Goal: Task Accomplishment & Management: Use online tool/utility

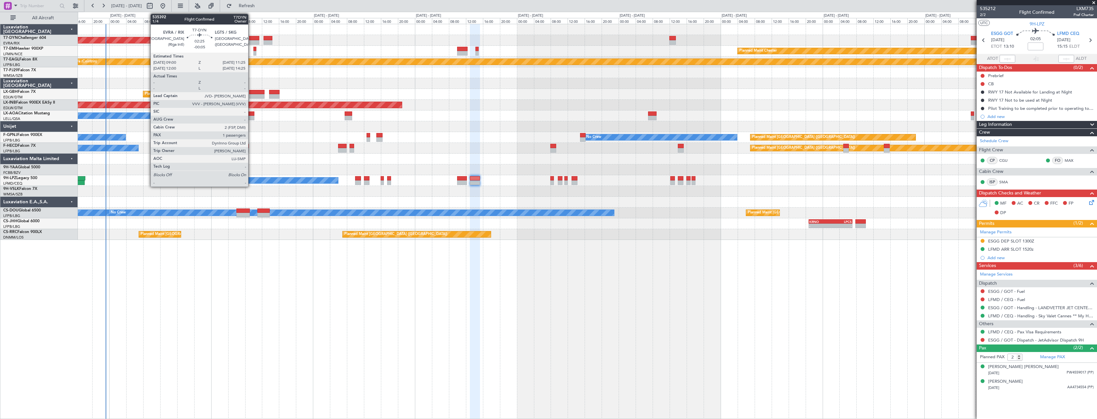
click at [251, 36] on div at bounding box center [254, 38] width 10 height 5
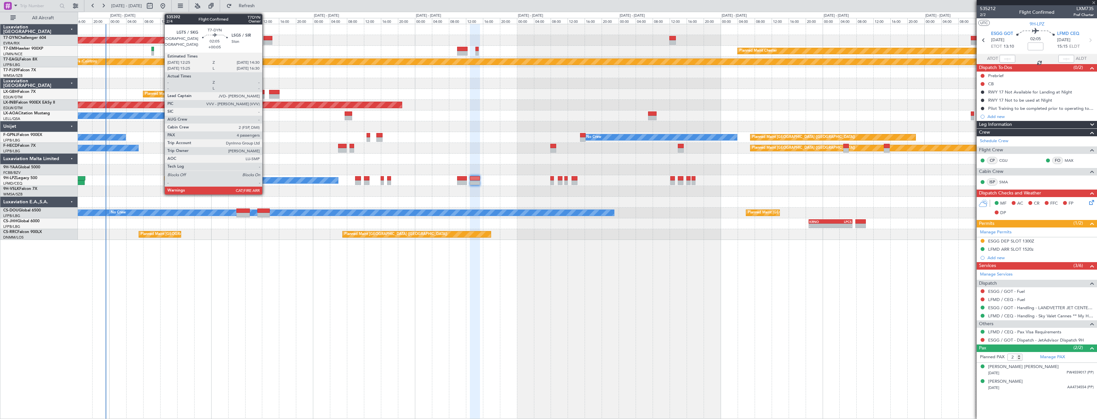
type input "-00:05"
type input "1"
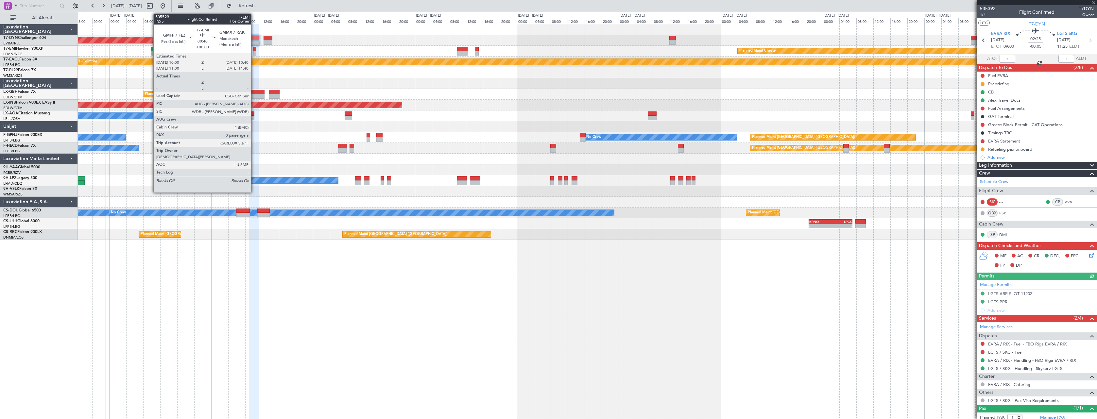
click at [254, 51] on div at bounding box center [254, 53] width 3 height 5
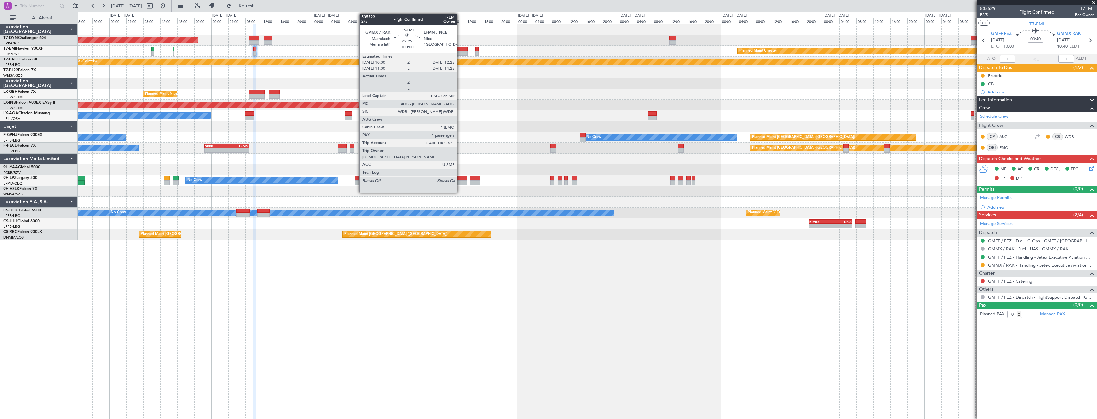
click at [460, 52] on div at bounding box center [462, 53] width 10 height 5
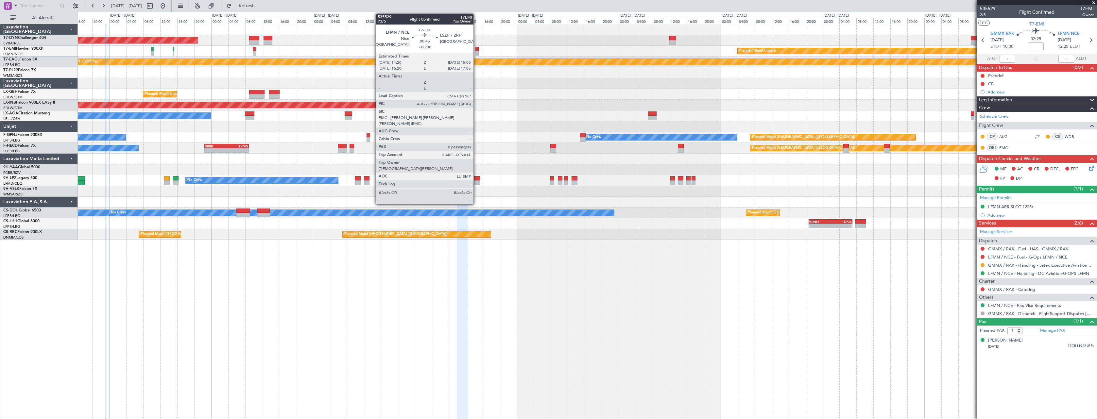
click at [476, 51] on div at bounding box center [476, 53] width 3 height 5
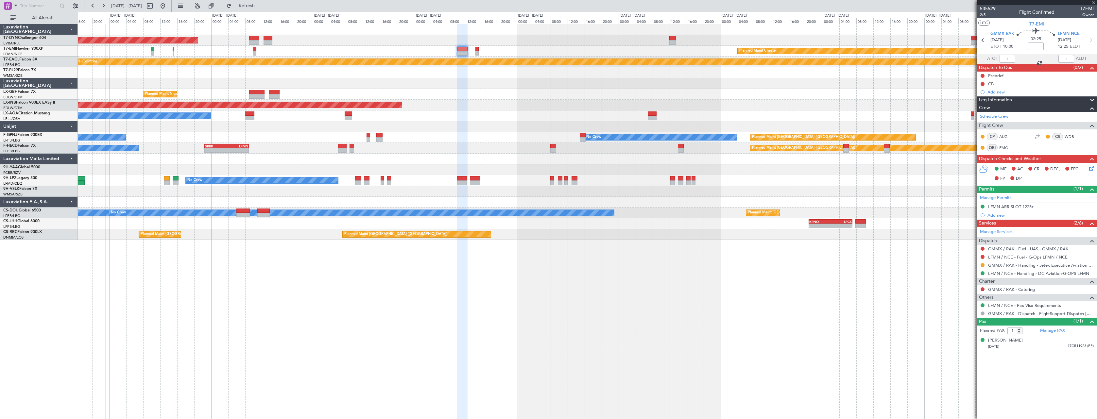
type input "0"
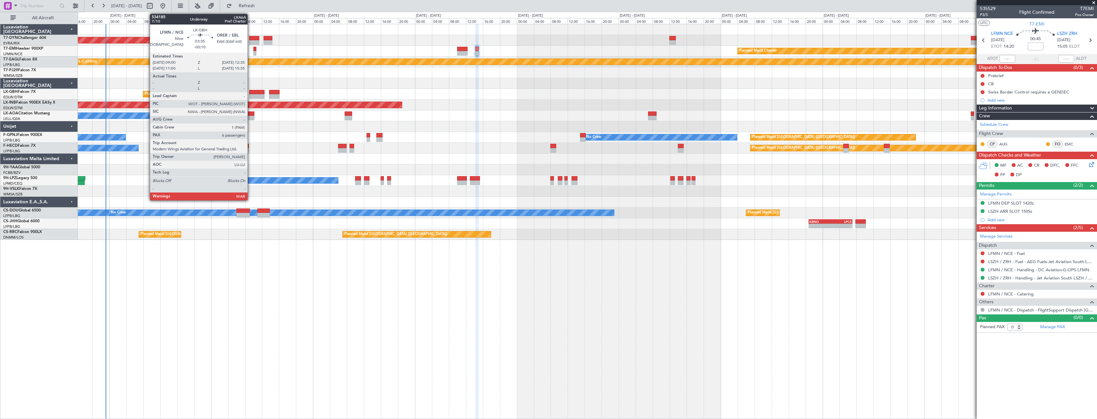
click at [250, 93] on div at bounding box center [256, 92] width 15 height 5
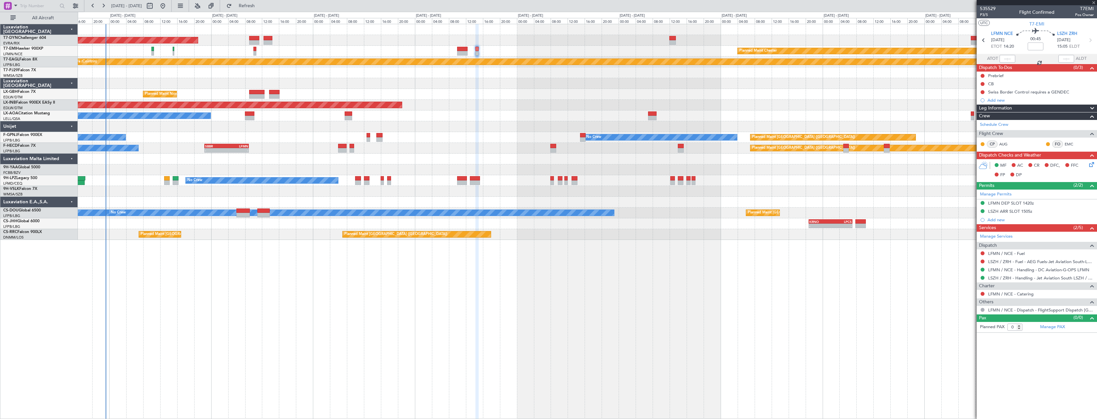
type input "-00:10"
type input "6"
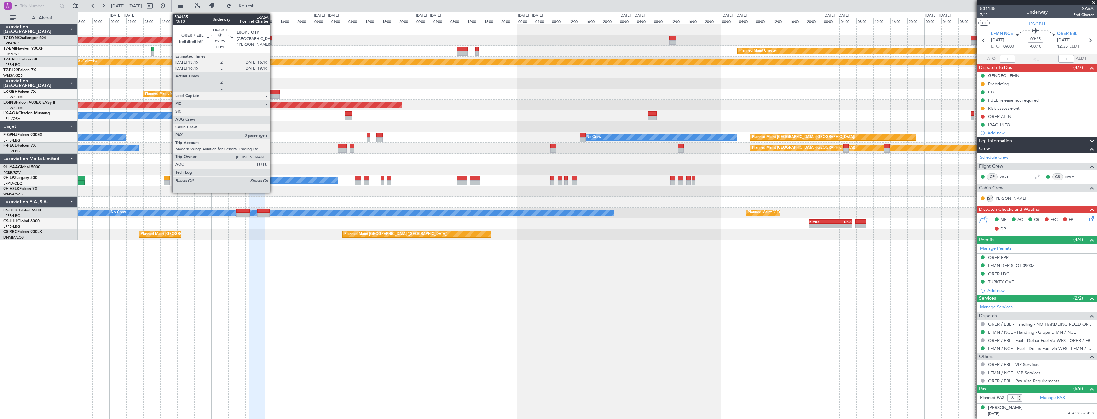
click at [273, 90] on div at bounding box center [274, 92] width 10 height 5
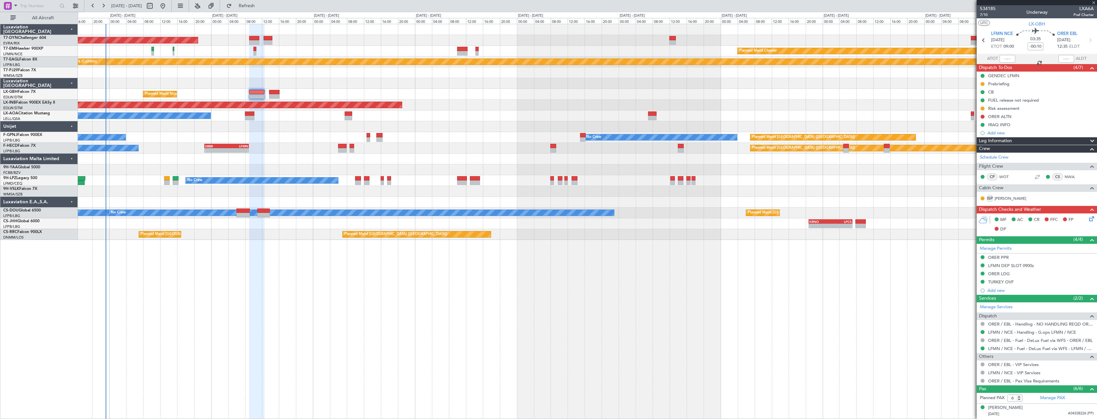
type input "+00:15"
type input "0"
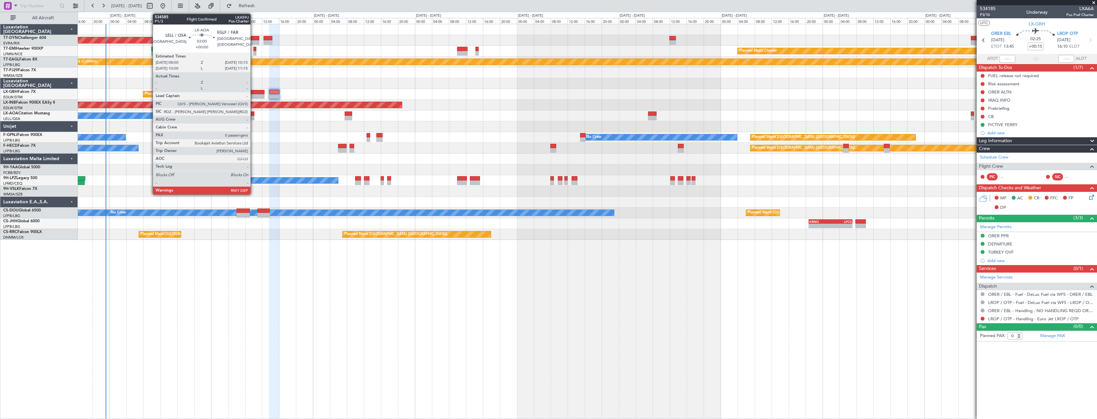
click at [253, 113] on div at bounding box center [250, 113] width 10 height 5
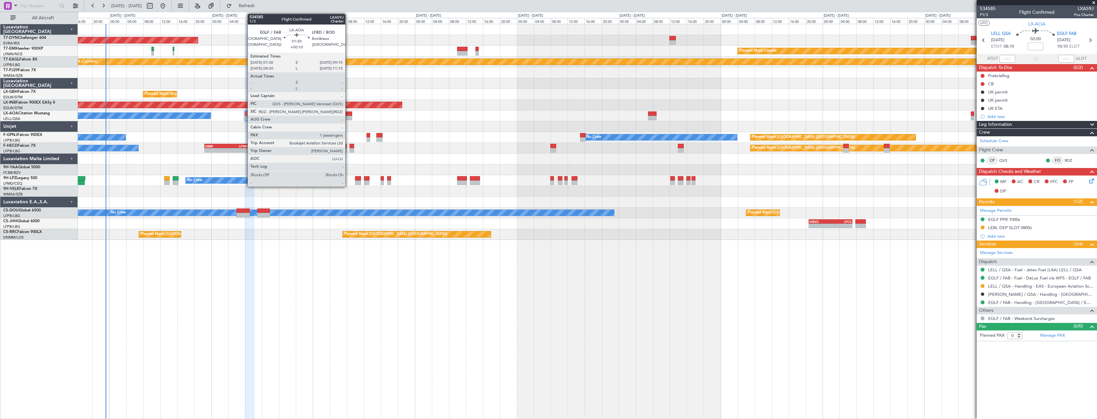
click at [348, 111] on div at bounding box center [349, 113] width 8 height 5
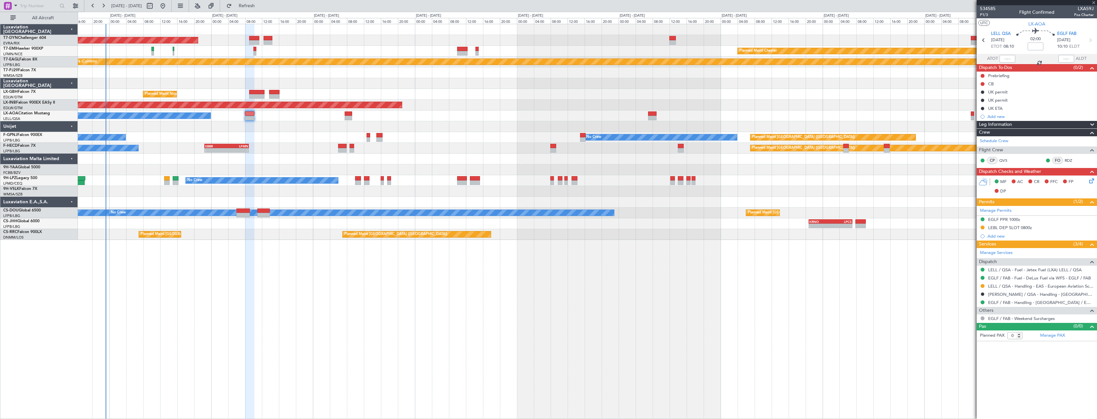
type input "+00:10"
type input "1"
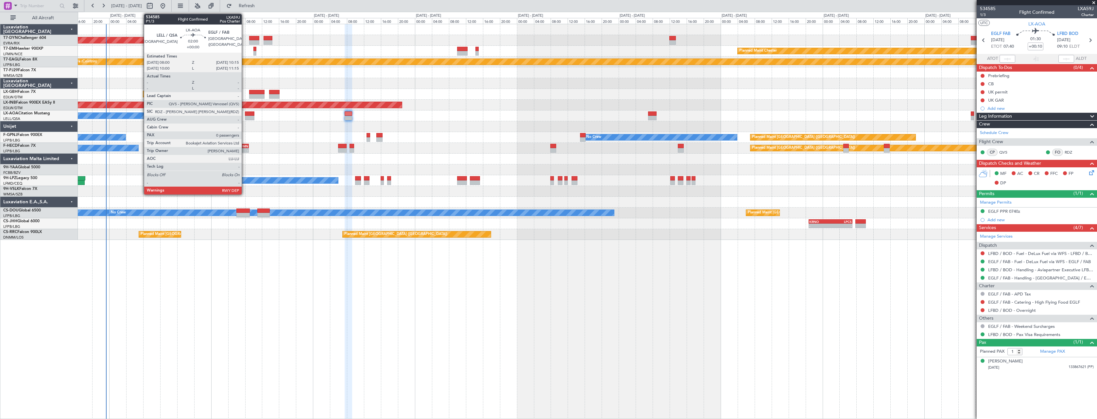
click at [245, 115] on div at bounding box center [250, 113] width 10 height 5
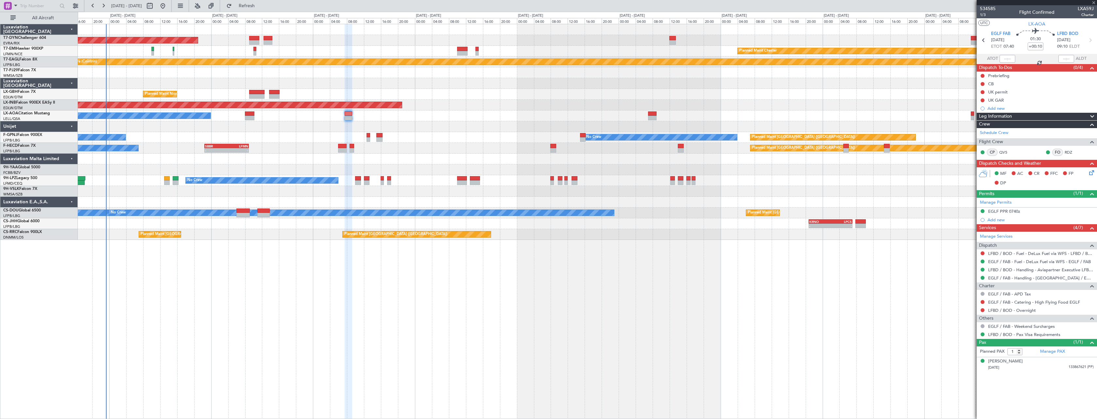
type input "0"
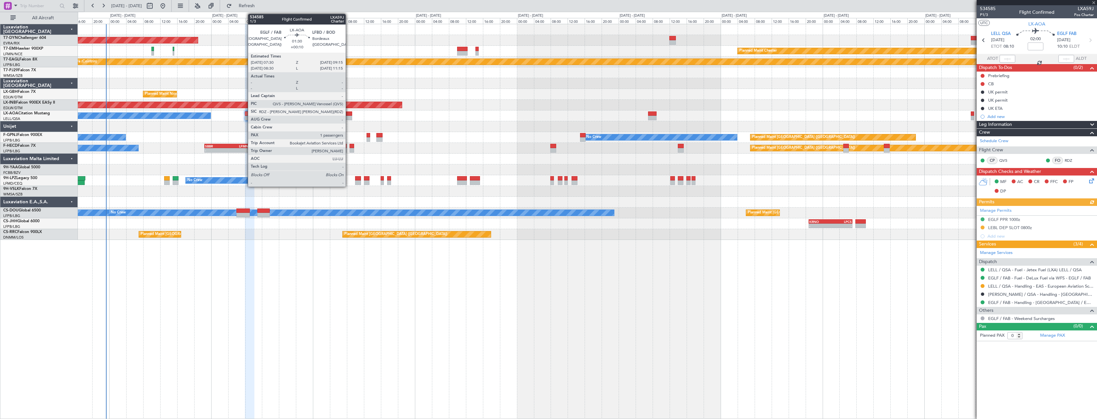
click at [349, 112] on div at bounding box center [349, 113] width 8 height 5
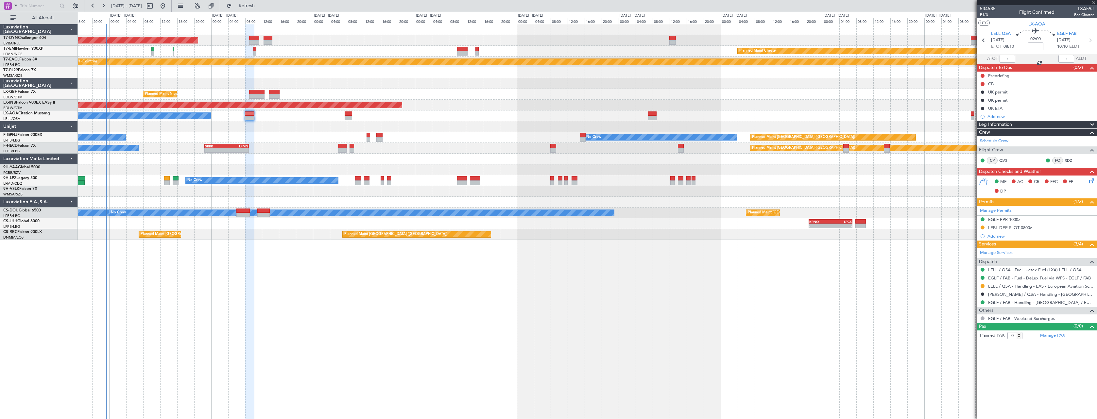
type input "+00:10"
type input "1"
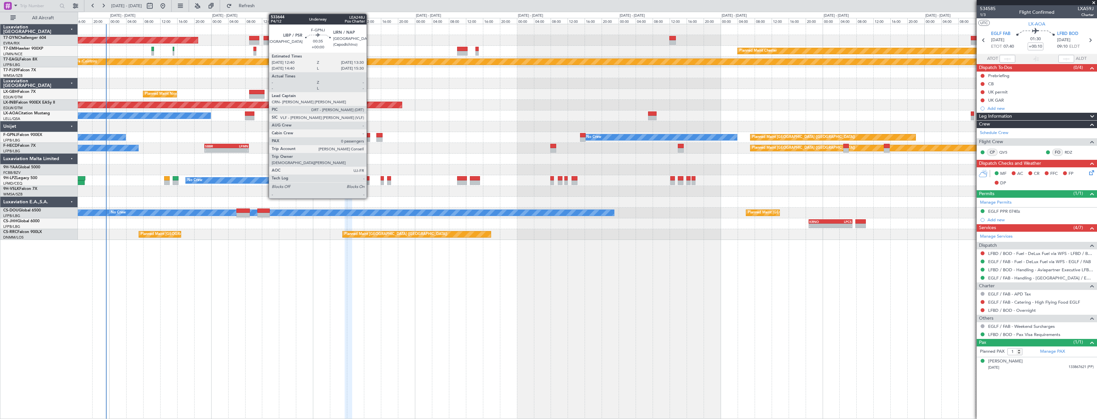
click at [369, 135] on div at bounding box center [369, 135] width 4 height 5
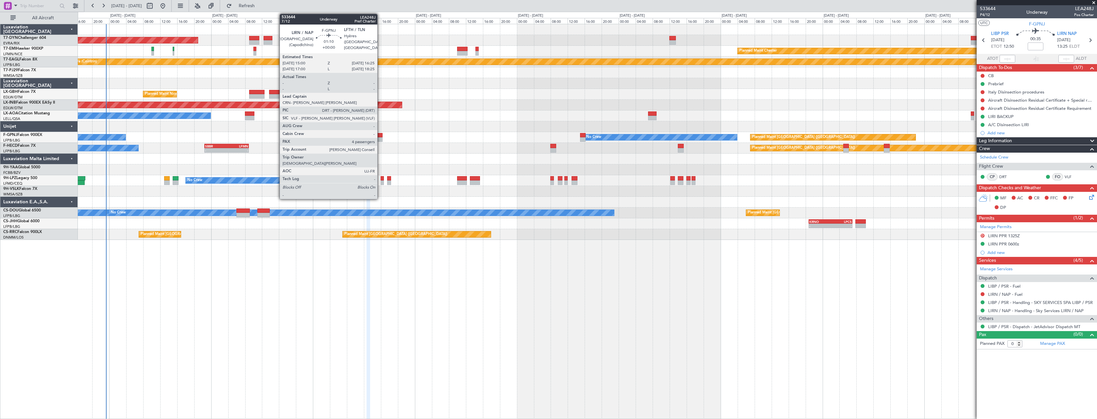
click at [380, 134] on div at bounding box center [379, 135] width 6 height 5
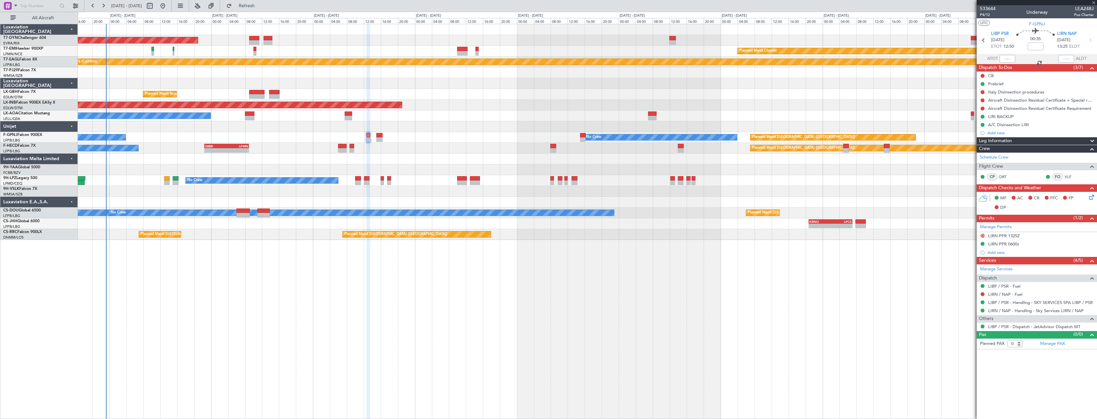
type input "4"
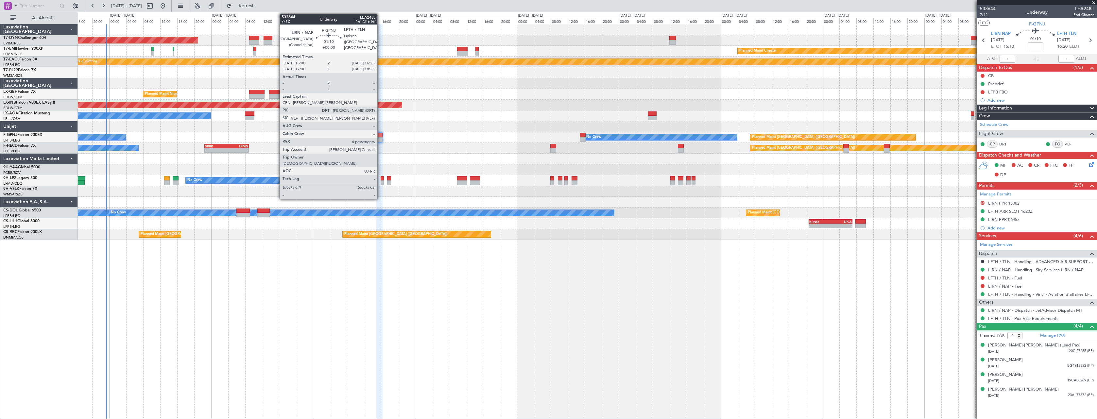
click at [380, 136] on div at bounding box center [379, 135] width 6 height 5
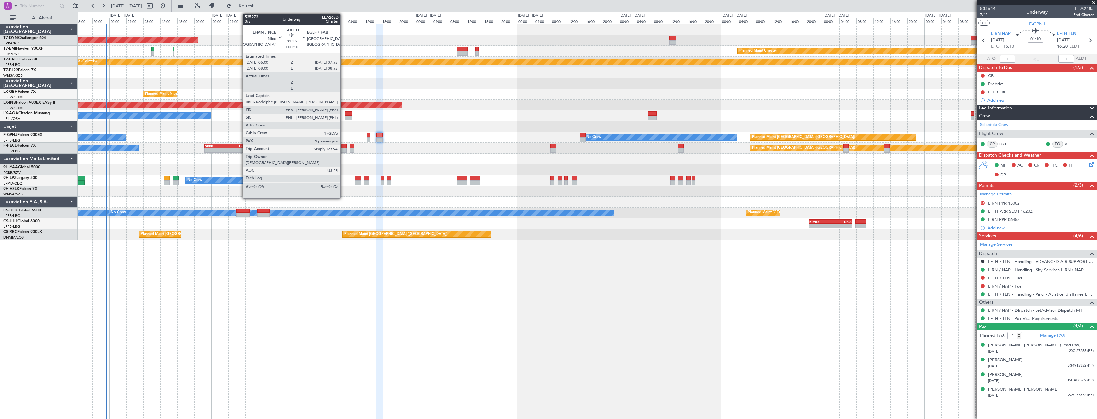
click at [343, 144] on div at bounding box center [342, 146] width 8 height 5
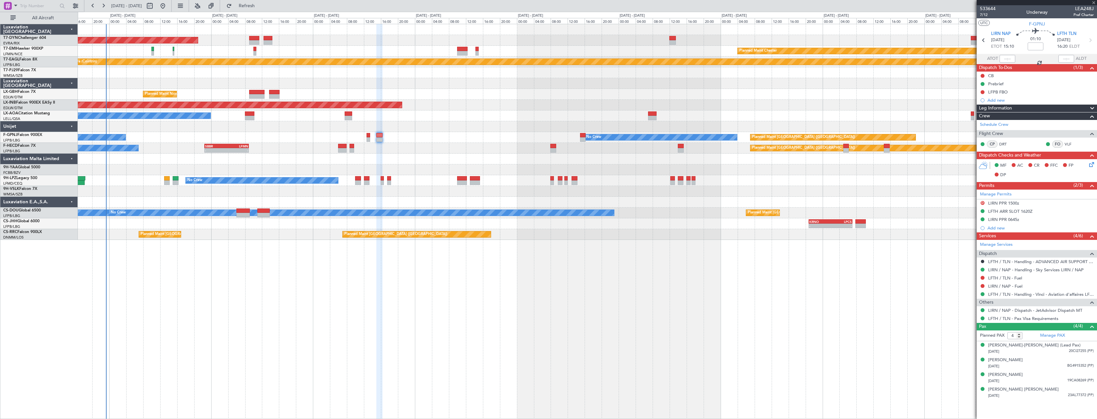
type input "+00:10"
type input "2"
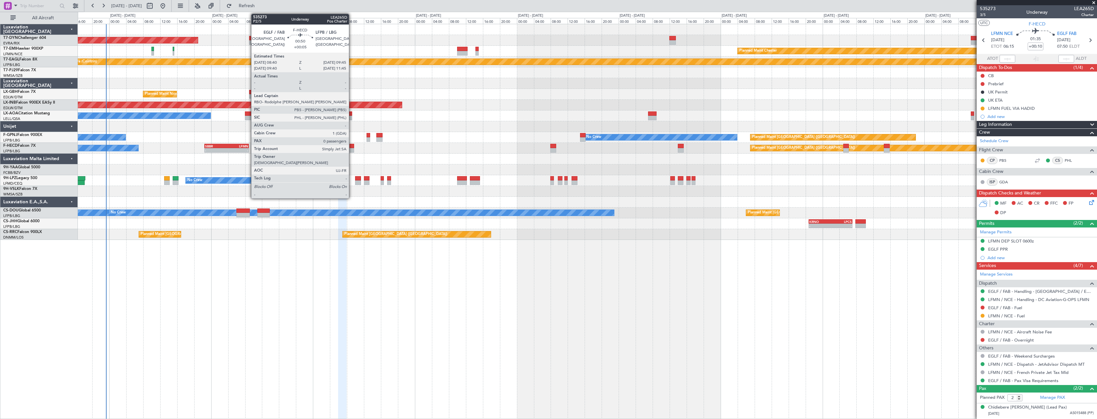
click at [352, 145] on div at bounding box center [352, 146] width 5 height 5
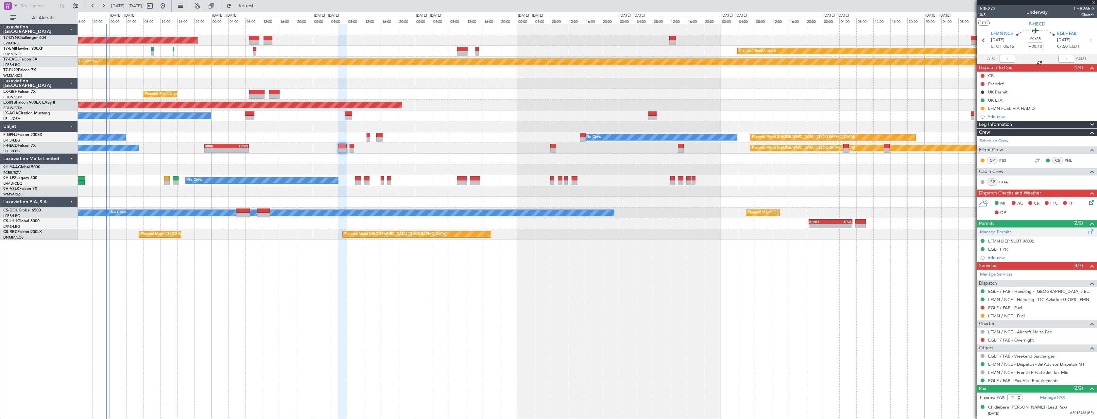
type input "+00:05"
type input "0"
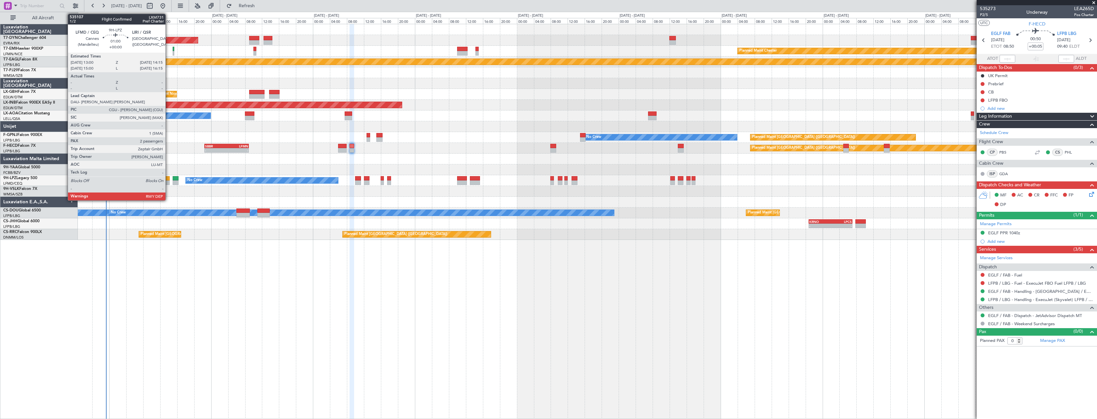
click at [168, 177] on div at bounding box center [167, 178] width 6 height 5
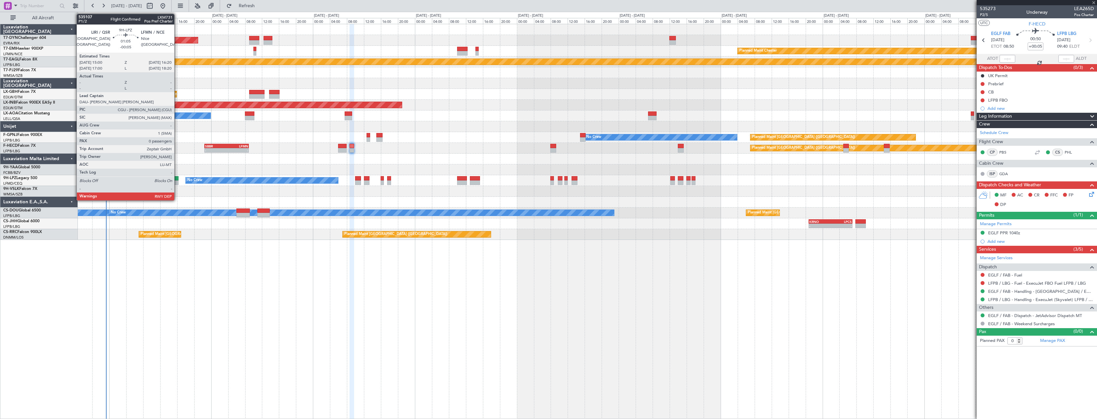
type input "2"
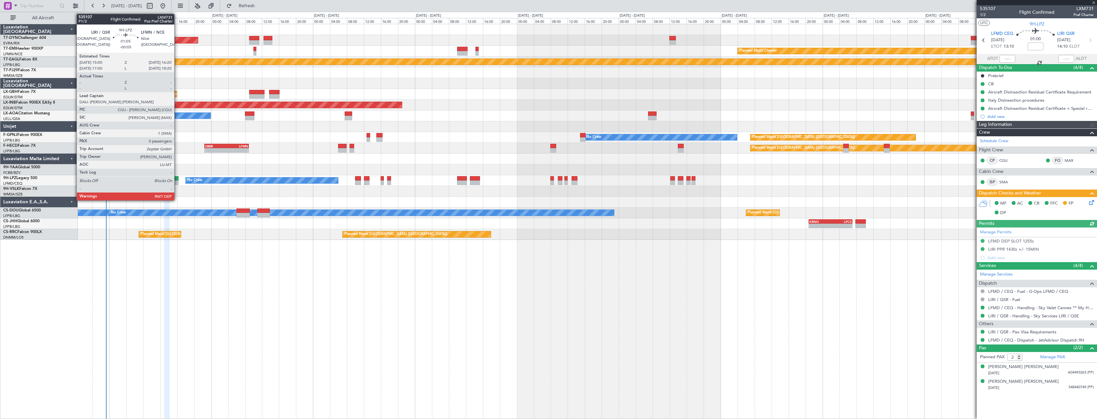
click at [177, 177] on div at bounding box center [176, 178] width 6 height 5
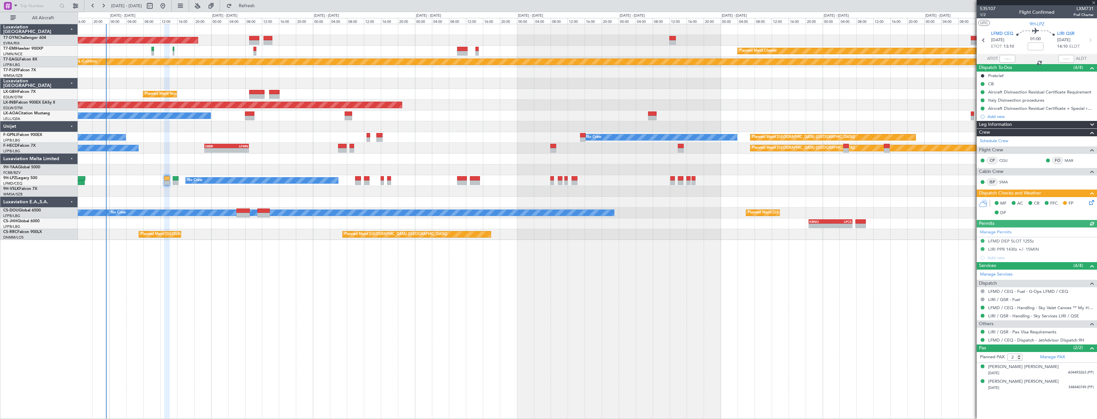
type input "-00:05"
type input "0"
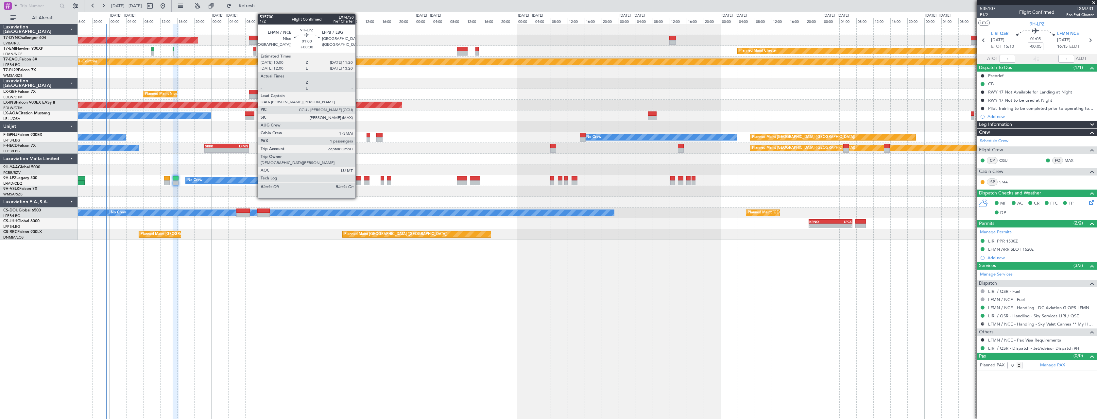
click at [358, 178] on div at bounding box center [358, 178] width 6 height 5
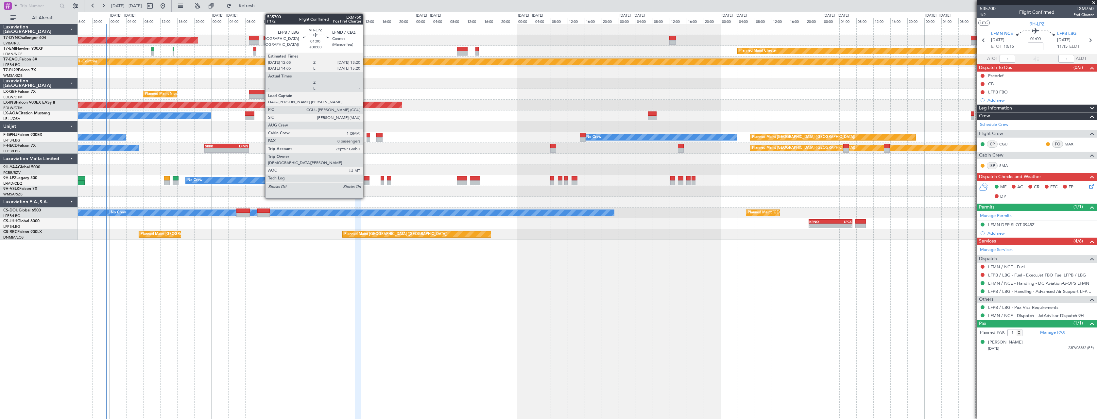
click at [366, 178] on div at bounding box center [367, 178] width 6 height 5
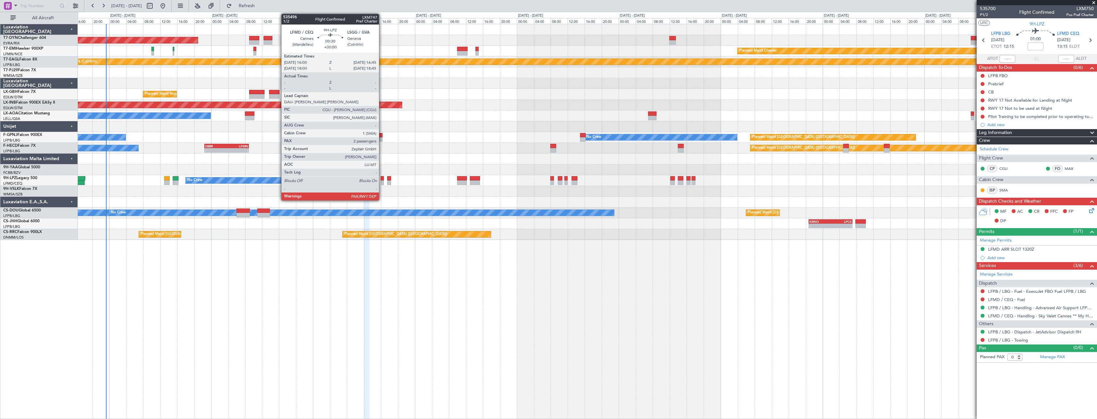
click at [382, 178] on div at bounding box center [382, 178] width 3 height 5
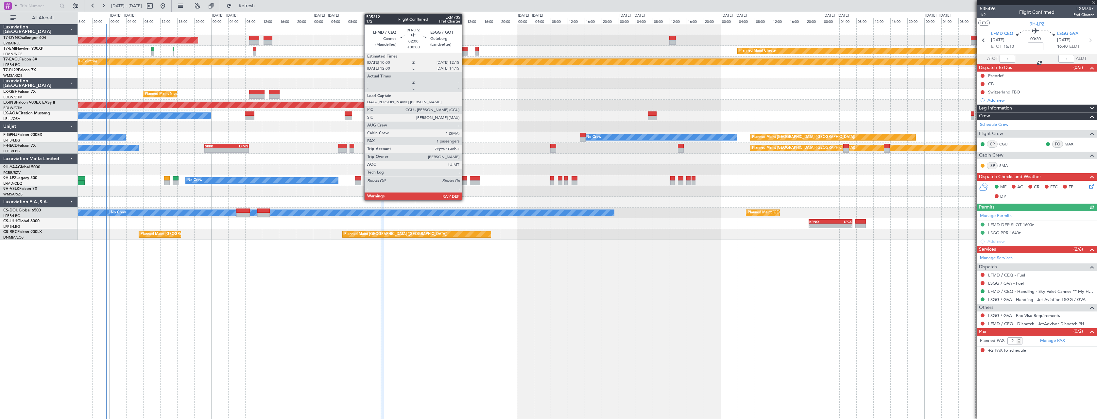
type input "0"
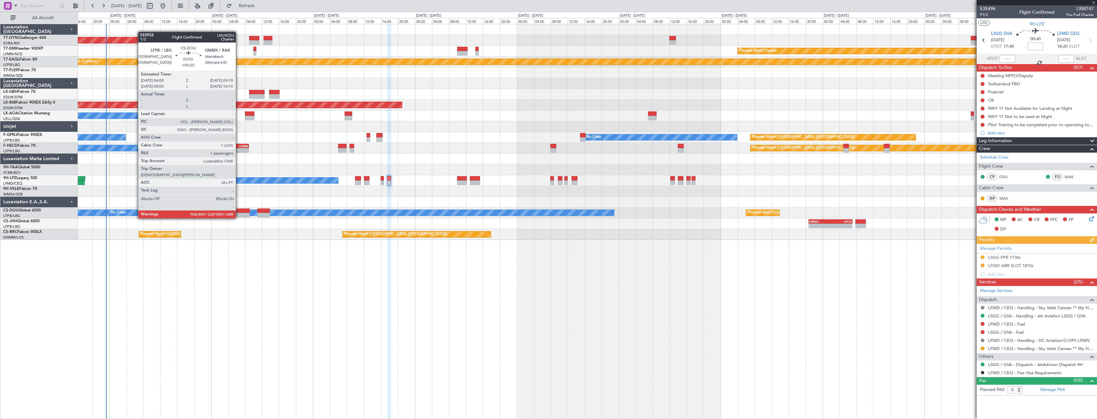
click at [239, 212] on div at bounding box center [243, 211] width 14 height 5
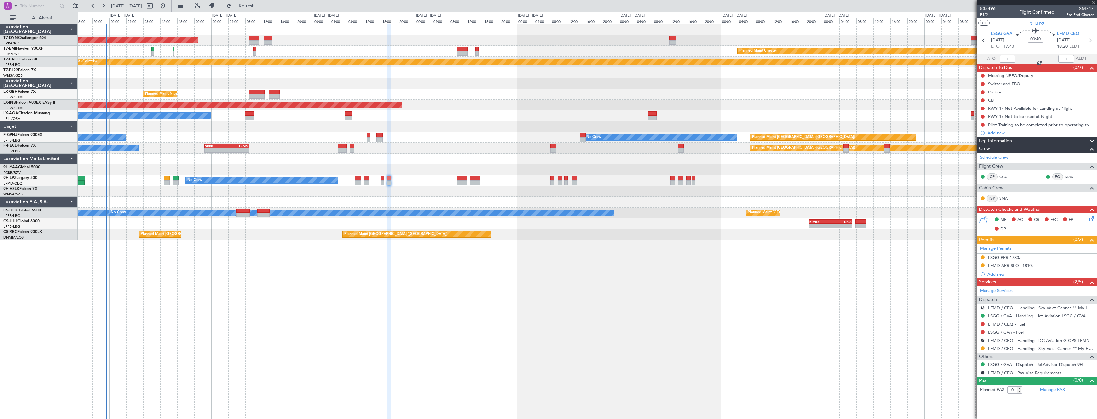
type input "+00:20"
type input "1"
